Goal: Transaction & Acquisition: Purchase product/service

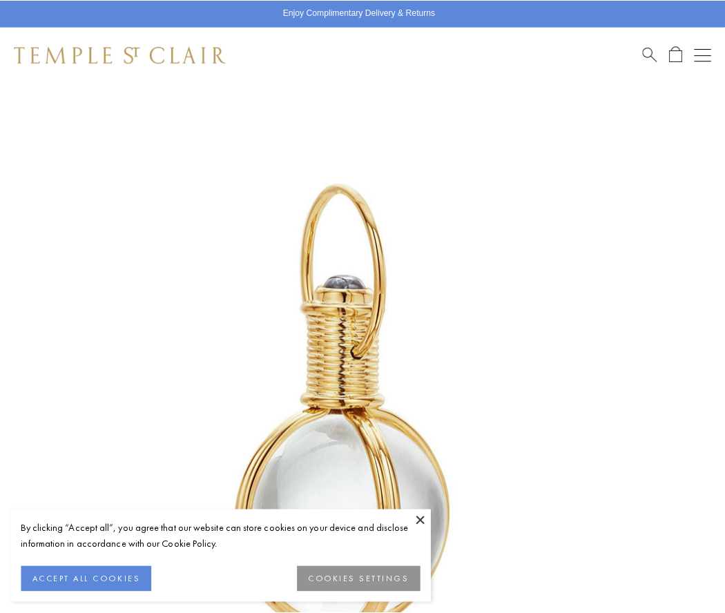
scroll to position [358, 0]
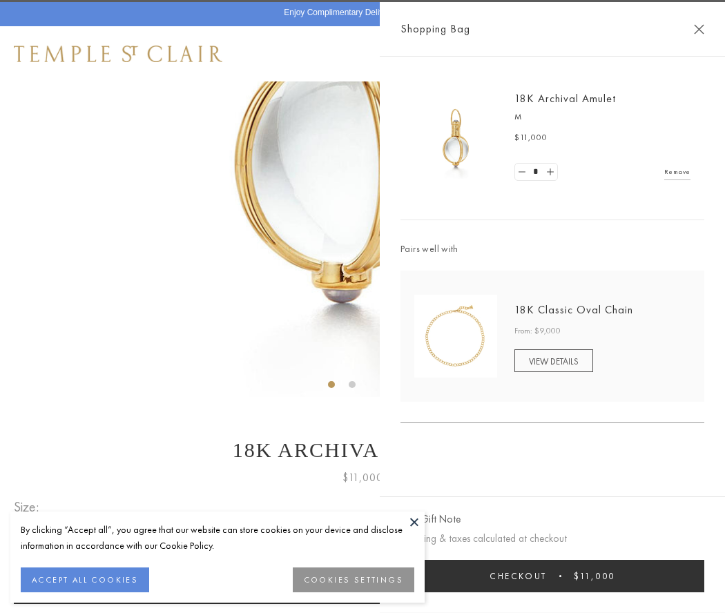
click at [553, 576] on button "Checkout $11,000" at bounding box center [553, 576] width 304 height 32
